Goal: Find specific page/section: Find specific page/section

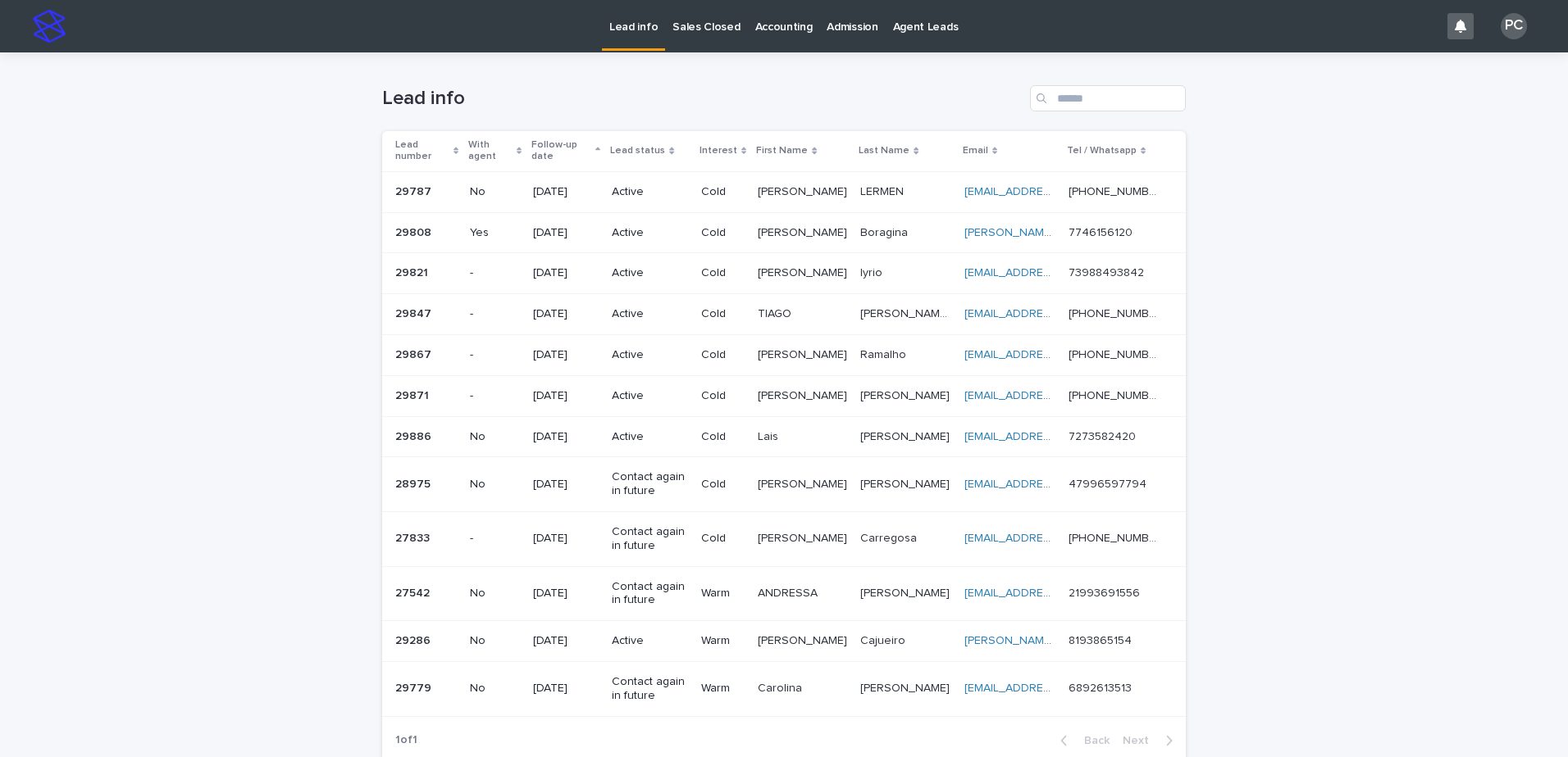
click at [717, 27] on p "Sales Closed" at bounding box center [706, 16] width 67 height 34
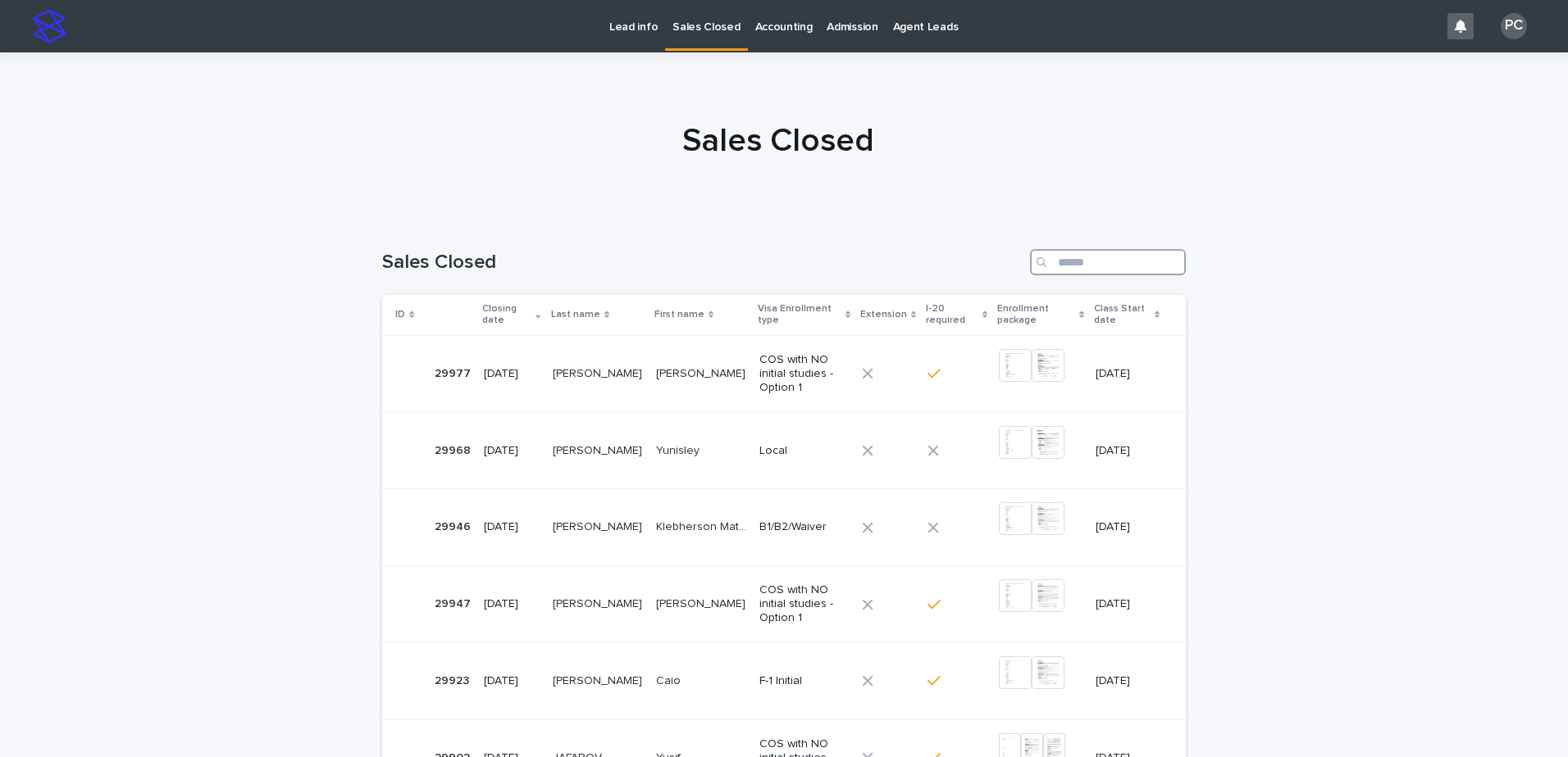
click at [1089, 261] on input "Search" at bounding box center [1108, 262] width 155 height 26
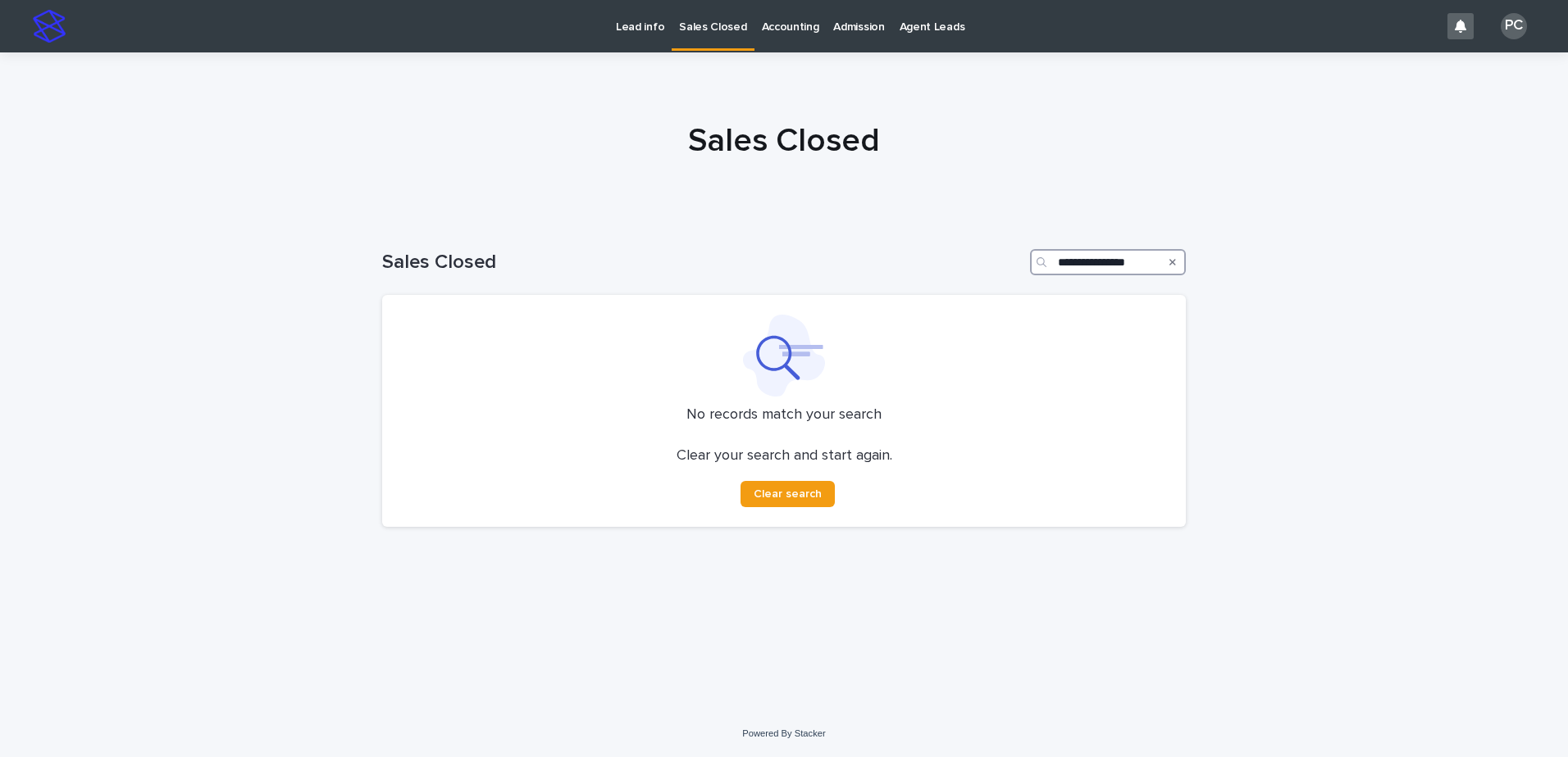
drag, startPoint x: 1143, startPoint y: 264, endPoint x: 1015, endPoint y: 276, distance: 128.6
click at [1015, 276] on div "**********" at bounding box center [784, 255] width 804 height 79
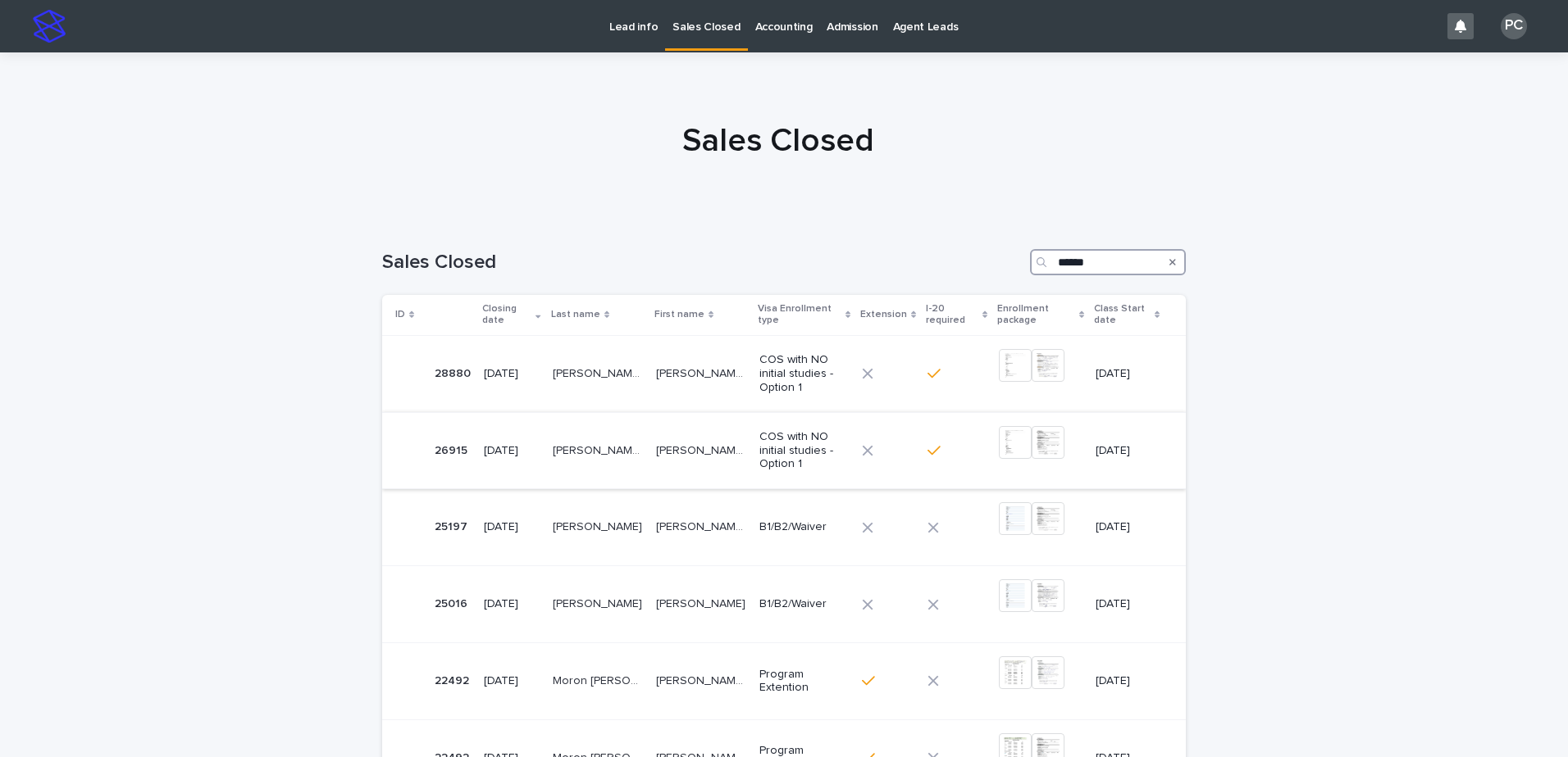
type input "*****"
click at [613, 450] on p "VIEIRA DOS SANTOS" at bounding box center [599, 449] width 93 height 17
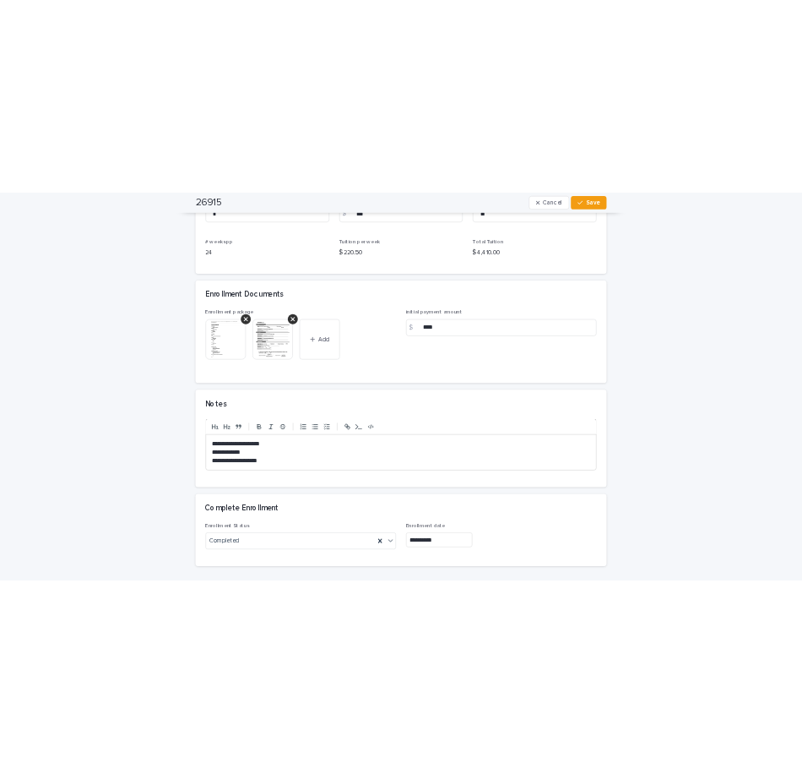
scroll to position [1436, 0]
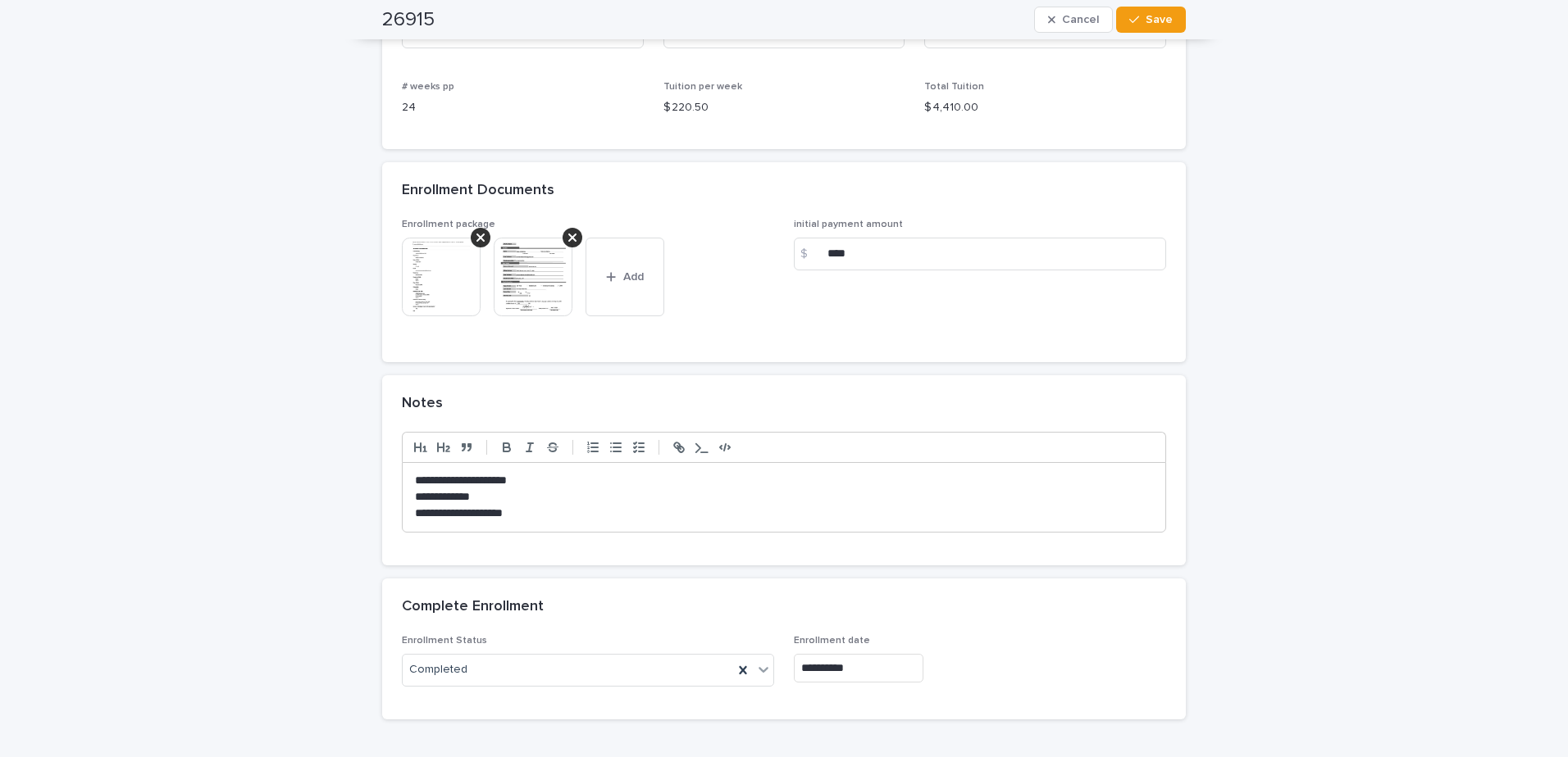
click at [451, 277] on img at bounding box center [441, 277] width 79 height 79
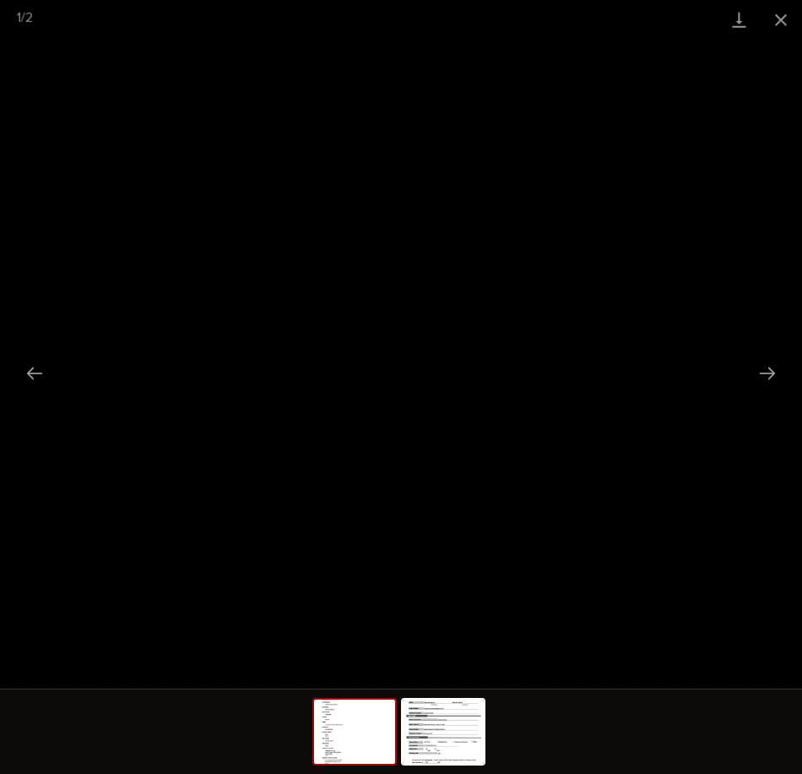
scroll to position [1271, 0]
click at [776, 16] on button "Close gallery" at bounding box center [781, 20] width 42 height 40
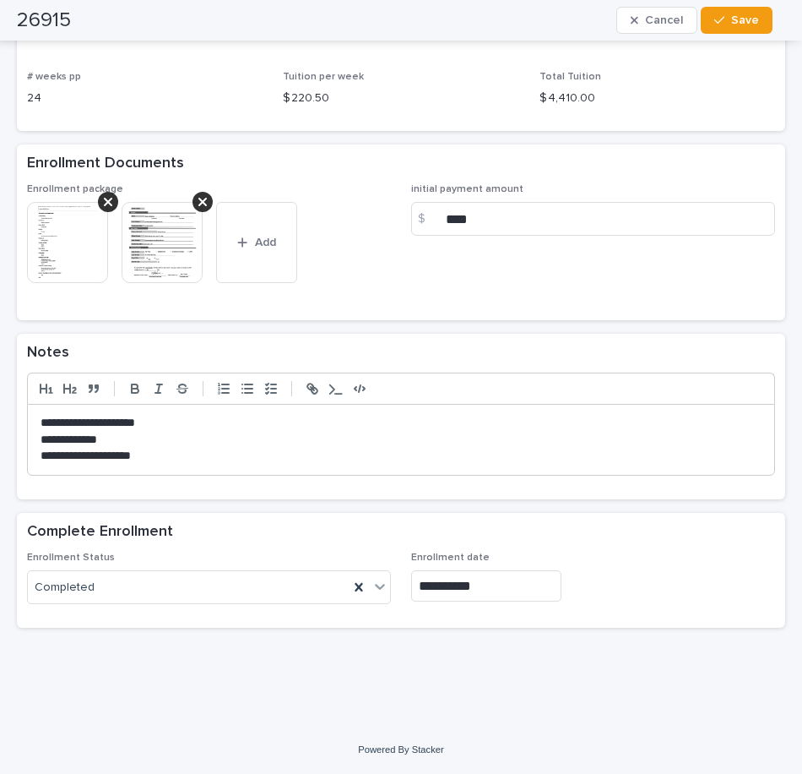
click at [155, 239] on img at bounding box center [162, 242] width 81 height 81
